Goal: Information Seeking & Learning: Learn about a topic

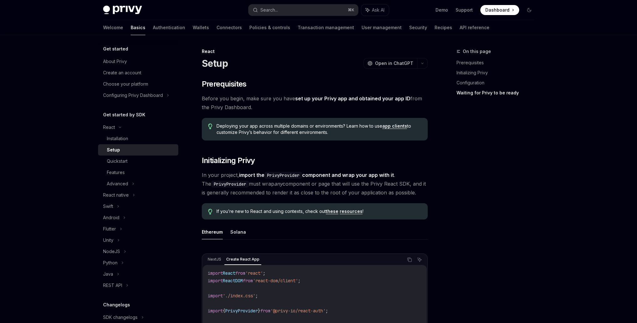
scroll to position [752, 0]
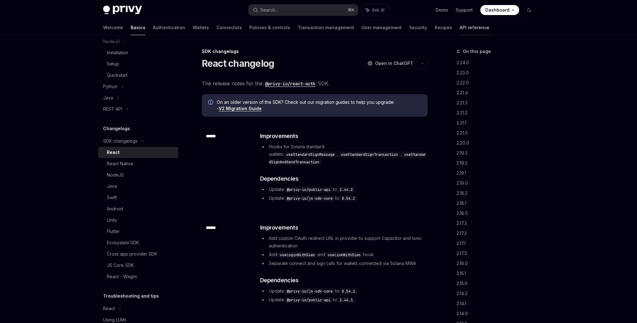
click at [459, 25] on link "API reference" at bounding box center [474, 27] width 30 height 15
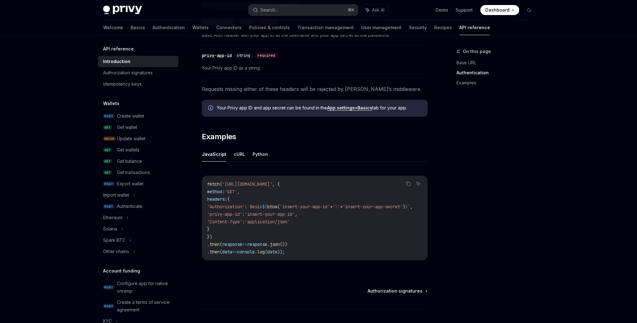
scroll to position [342, 0]
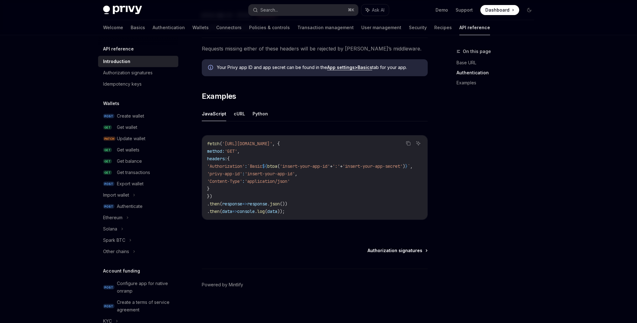
click at [410, 251] on span "Authorization signatures" at bounding box center [394, 250] width 55 height 6
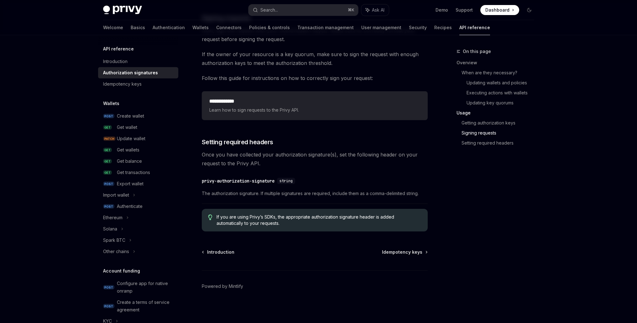
scroll to position [987, 0]
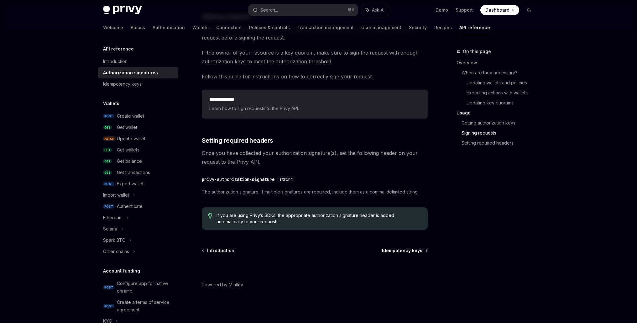
click at [421, 252] on span "Idempotency keys" at bounding box center [402, 250] width 40 height 6
type textarea "*"
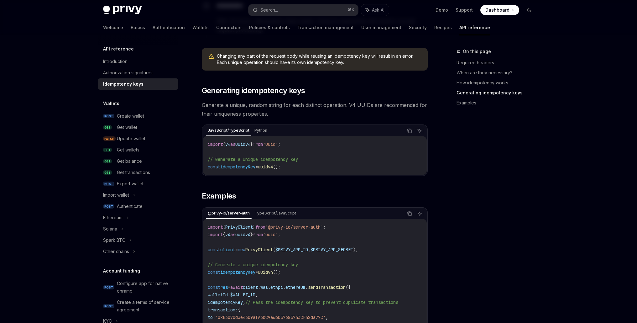
scroll to position [499, 0]
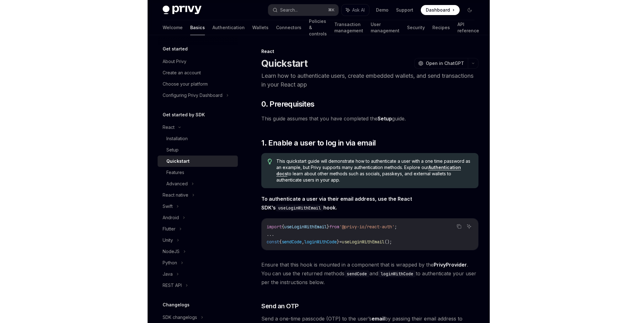
type textarea "*"
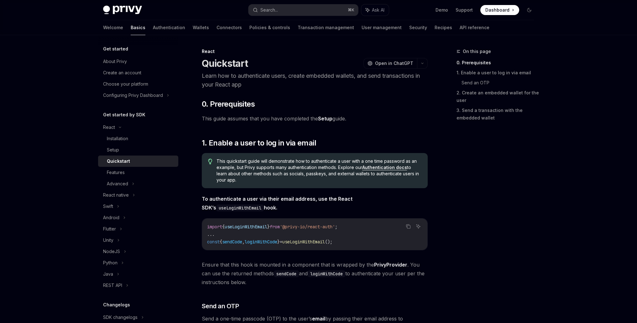
click at [327, 77] on p "Learn how to authenticate users, create embedded wallets, and send transactions…" at bounding box center [315, 80] width 226 height 18
click at [326, 77] on p "Learn how to authenticate users, create embedded wallets, and send transactions…" at bounding box center [315, 80] width 226 height 18
click at [326, 75] on p "Learn how to authenticate users, create embedded wallets, and send transactions…" at bounding box center [315, 80] width 226 height 18
click at [342, 101] on h2 "​ 0. Prerequisites" at bounding box center [315, 104] width 226 height 10
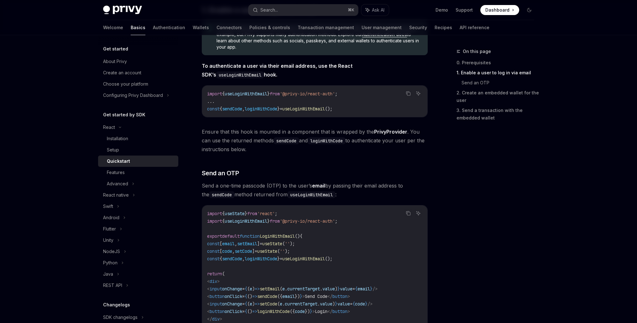
scroll to position [275, 0]
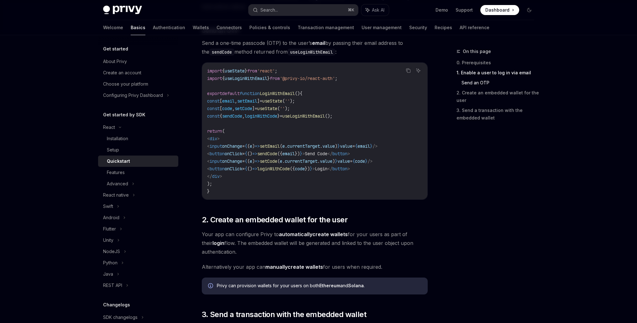
click at [342, 230] on div "Privy Docs home page Search... ⌘ K Ask AI Demo Support Dashboard Dashboard Sear…" at bounding box center [318, 178] width 637 height 906
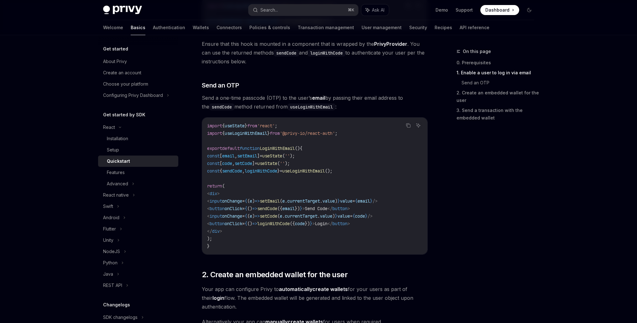
scroll to position [219, 0]
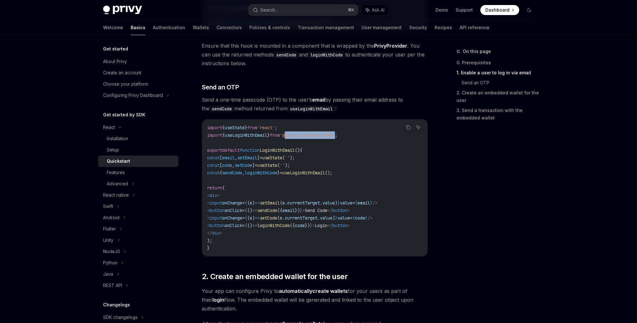
drag, startPoint x: 294, startPoint y: 135, endPoint x: 346, endPoint y: 135, distance: 51.4
click at [335, 135] on span "'@privy-io/react-auth'" at bounding box center [307, 135] width 55 height 6
copy span "@privy-io/react-auth"
click at [342, 192] on div "Privy Docs home page Search... ⌘ K Ask AI Demo Support Dashboard Dashboard Sear…" at bounding box center [318, 234] width 637 height 906
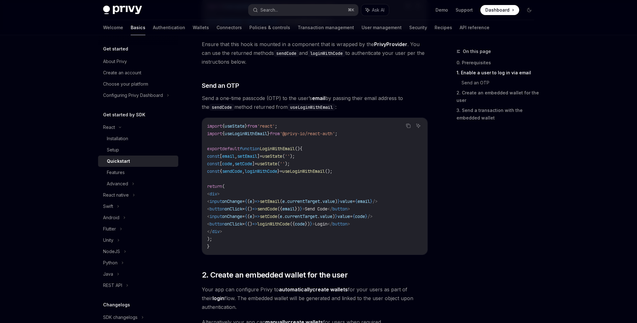
scroll to position [226, 0]
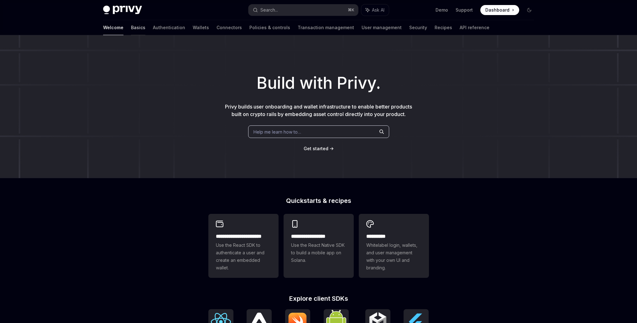
click at [131, 31] on link "Basics" at bounding box center [138, 27] width 14 height 15
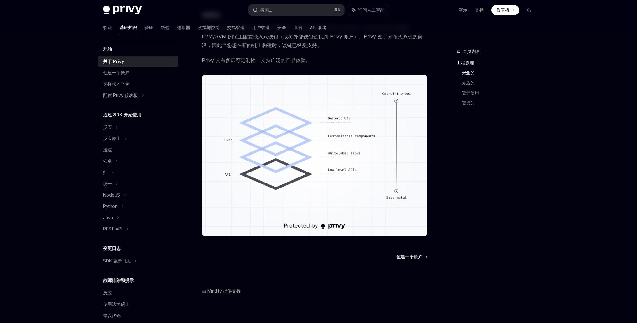
scroll to position [409, 0]
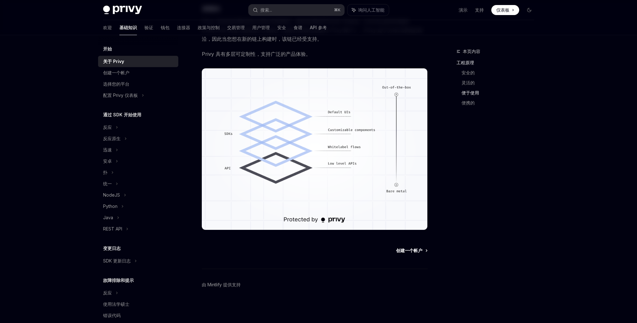
click at [410, 251] on font "创建一个帐户" at bounding box center [409, 249] width 26 height 5
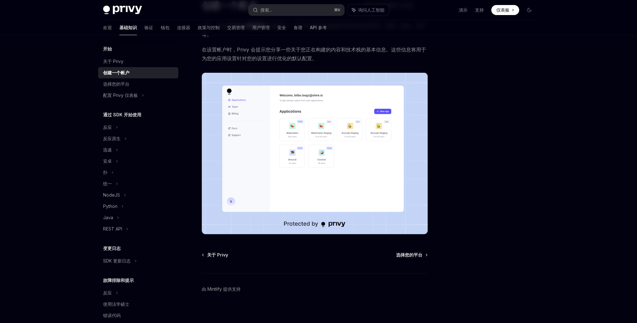
scroll to position [62, 0]
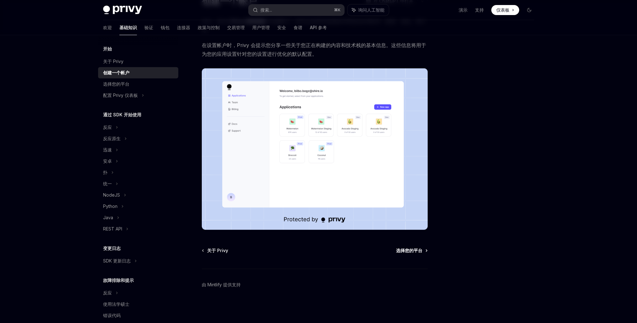
click at [414, 248] on font "选择您的平台" at bounding box center [409, 249] width 26 height 5
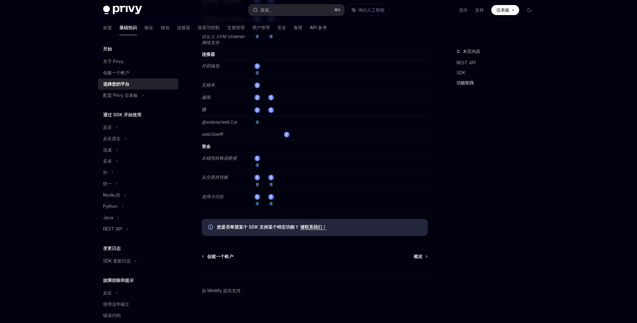
scroll to position [1052, 0]
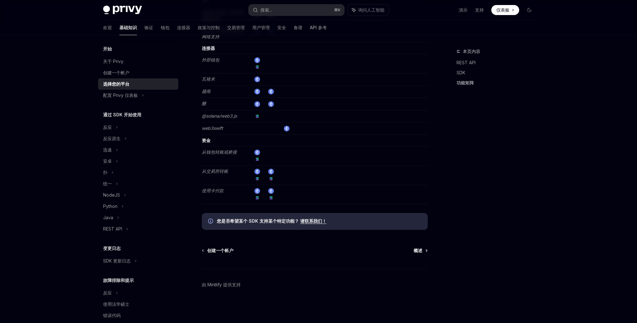
click at [414, 253] on span "概述" at bounding box center [417, 250] width 9 height 6
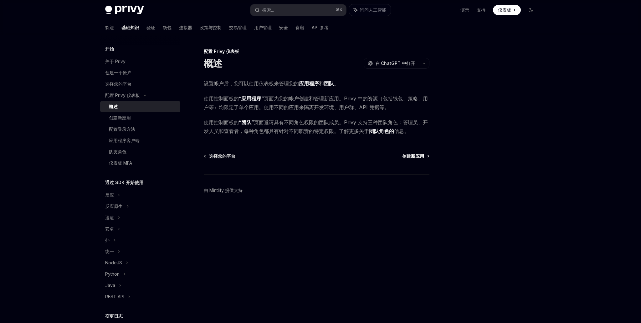
click at [408, 157] on font "创建新应用" at bounding box center [413, 155] width 22 height 5
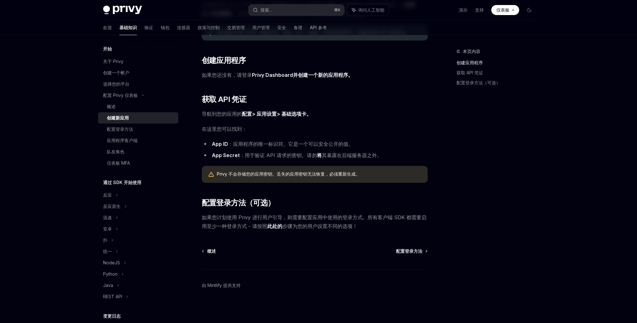
scroll to position [79, 0]
click at [401, 251] on font "配置登录方法" at bounding box center [409, 249] width 26 height 5
type textarea "*"
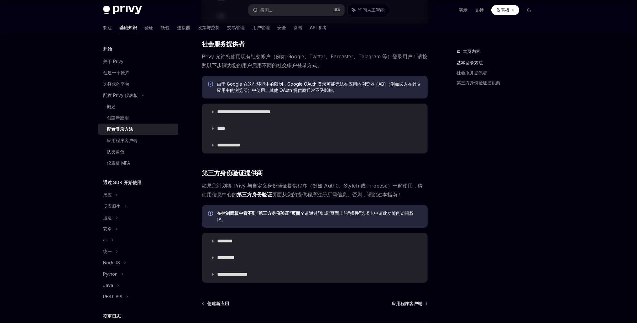
scroll to position [178, 0]
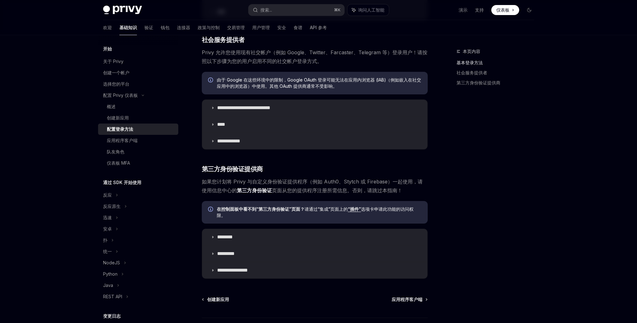
click at [138, 183] on font "通过 SDK 开始使用" at bounding box center [122, 181] width 38 height 5
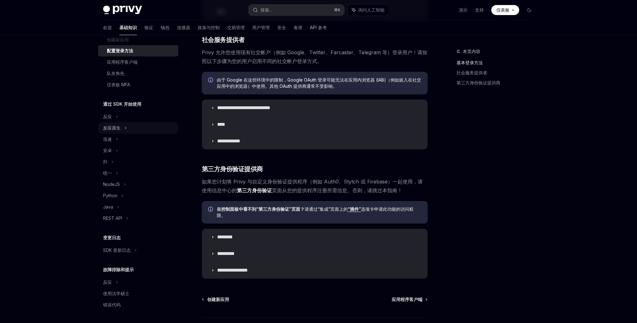
scroll to position [0, 0]
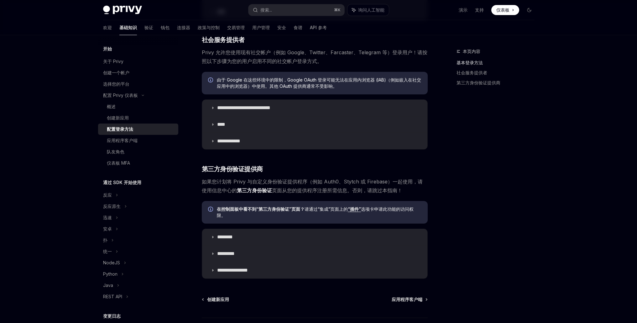
click at [511, 166] on div "本页内容 基本登录方法 社会服务提供者 第三方身份验证提供商" at bounding box center [491, 185] width 95 height 275
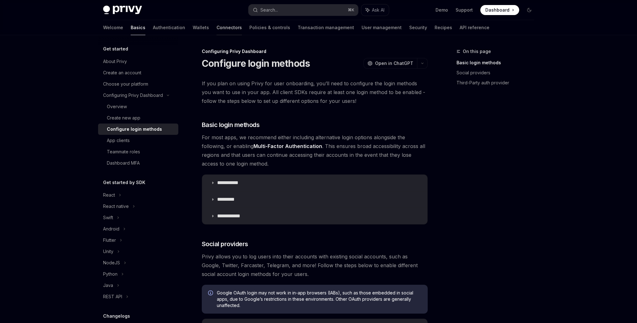
scroll to position [178, 0]
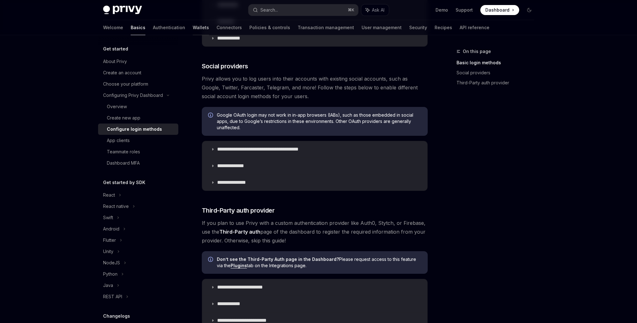
click at [193, 28] on link "Wallets" at bounding box center [201, 27] width 16 height 15
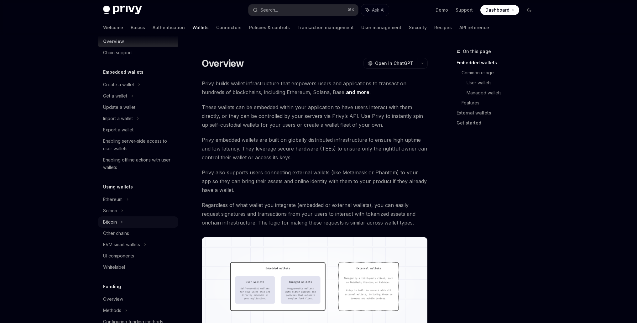
scroll to position [55, 0]
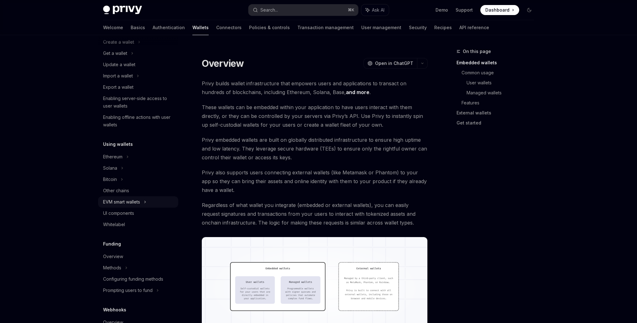
click at [133, 204] on div "EVM smart wallets" at bounding box center [121, 202] width 37 height 8
type textarea "*"
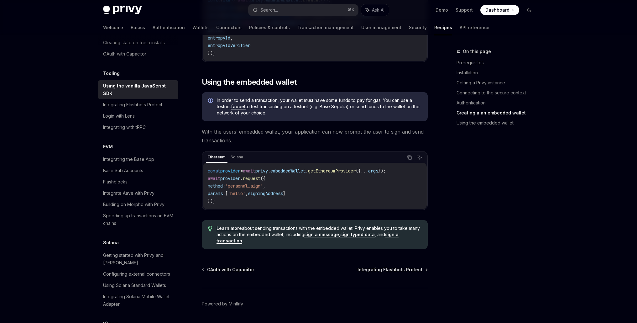
scroll to position [809, 0]
click at [309, 2] on div "Privy Docs home page Search... ⌘ K Ask AI Demo Support Dashboard Dashboard Sear…" at bounding box center [318, 10] width 431 height 20
click at [303, 9] on button "Search... ⌘ K" at bounding box center [303, 9] width 110 height 11
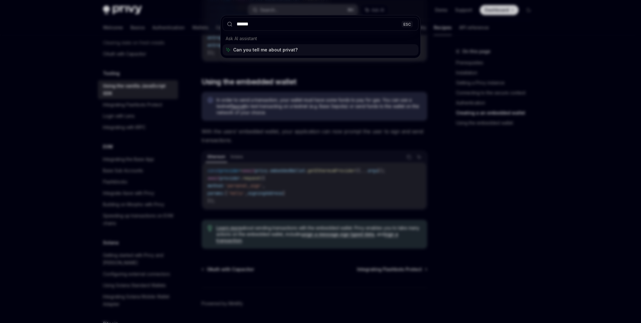
type input "*******"
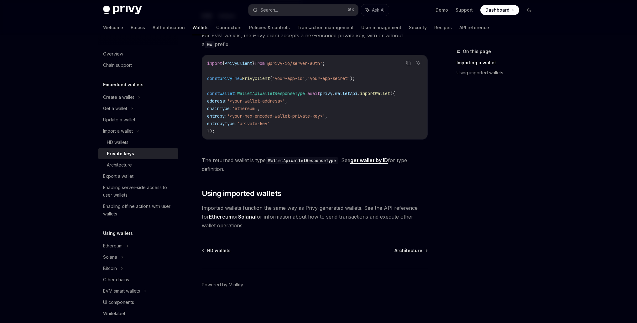
scroll to position [199, 0]
click at [412, 250] on span "Architecture" at bounding box center [408, 250] width 28 height 6
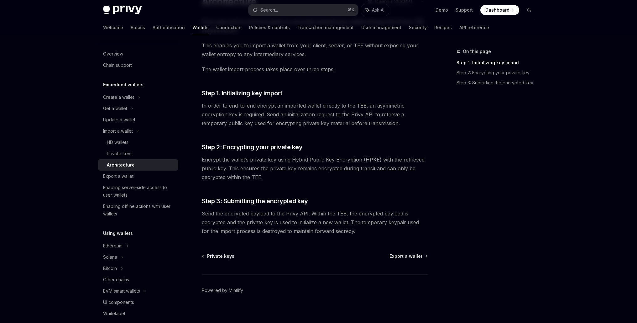
scroll to position [67, 0]
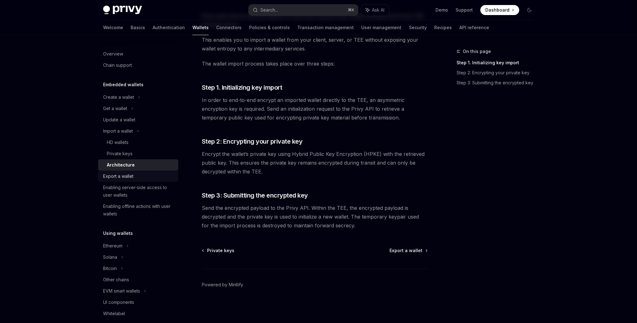
click at [130, 179] on div "Export a wallet" at bounding box center [118, 176] width 30 height 8
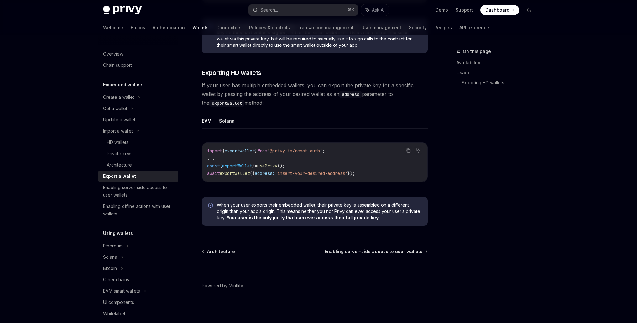
scroll to position [586, 0]
click at [399, 252] on span "Enabling server-side access to user wallets" at bounding box center [373, 250] width 98 height 6
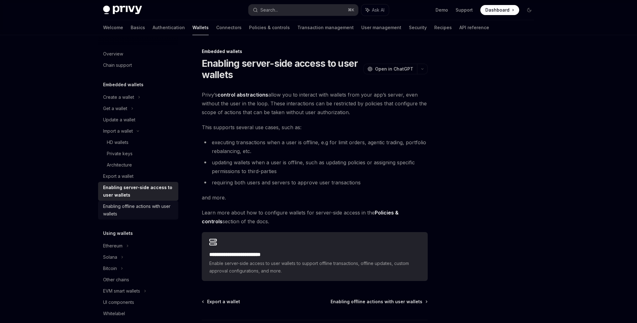
click at [114, 214] on div "Enabling offline actions with user wallets" at bounding box center [138, 209] width 71 height 15
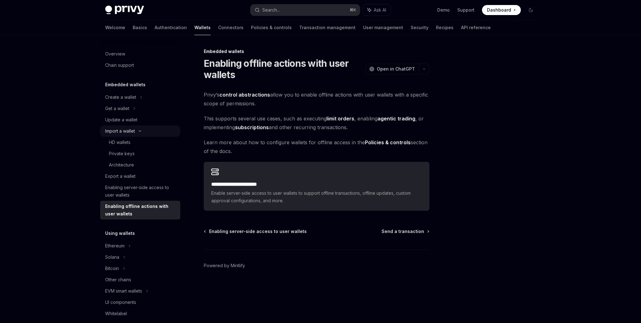
click at [127, 130] on div "Import a wallet" at bounding box center [120, 131] width 30 height 8
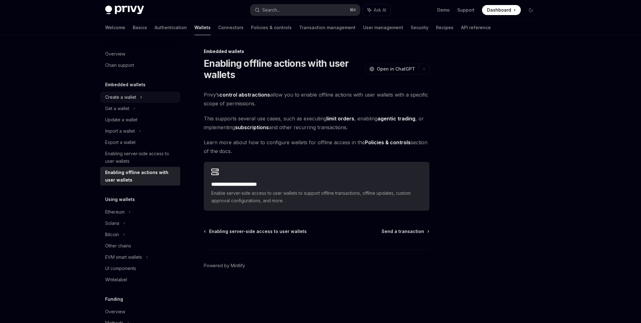
click at [128, 95] on div "Create a wallet" at bounding box center [120, 97] width 31 height 8
type textarea "*"
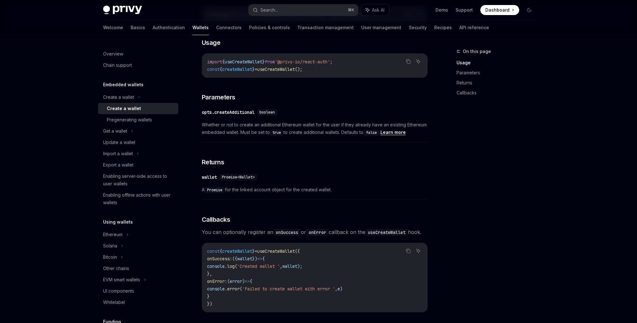
scroll to position [89, 0]
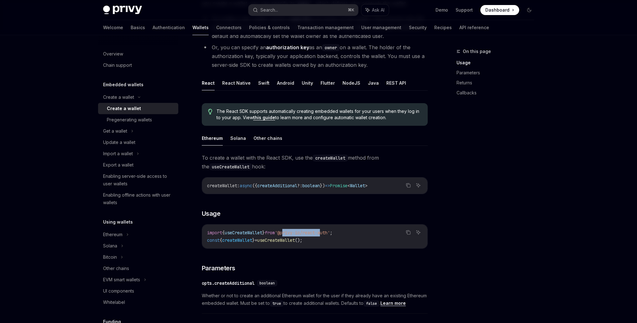
drag, startPoint x: 290, startPoint y: 233, endPoint x: 332, endPoint y: 233, distance: 42.0
click at [330, 233] on span "'@privy-io/react-auth'" at bounding box center [302, 233] width 55 height 6
drag, startPoint x: 288, startPoint y: 233, endPoint x: 342, endPoint y: 234, distance: 54.5
click at [330, 234] on span "'@privy-io/react-auth'" at bounding box center [302, 233] width 55 height 6
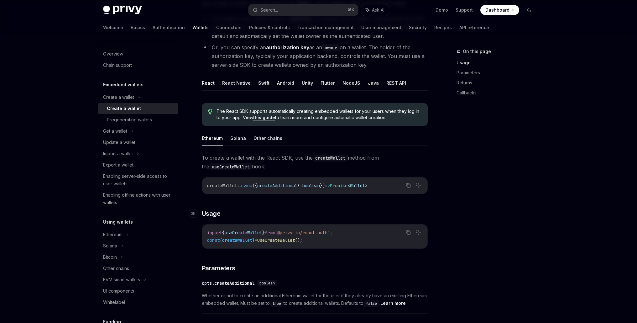
click at [406, 210] on h3 "​ Usage" at bounding box center [315, 213] width 226 height 9
drag, startPoint x: 289, startPoint y: 232, endPoint x: 341, endPoint y: 231, distance: 52.6
click at [330, 231] on span "'@privy-io/react-auth'" at bounding box center [302, 233] width 55 height 6
copy span "@privy-io/react-auth"
